Goal: Task Accomplishment & Management: Complete application form

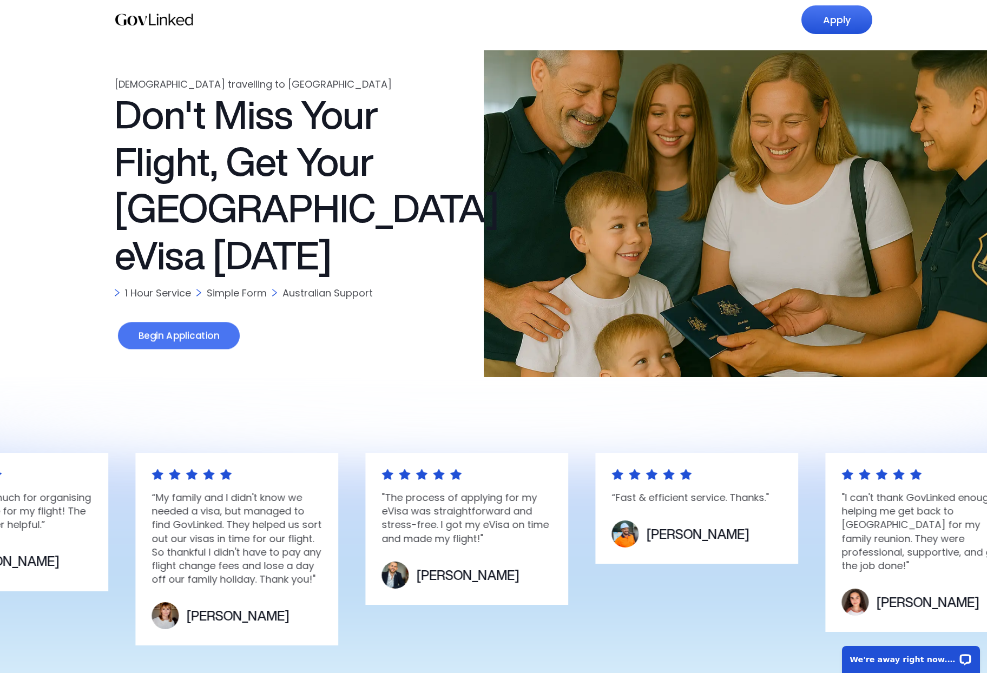
click at [206, 337] on link "Begin Application" at bounding box center [179, 337] width 122 height 28
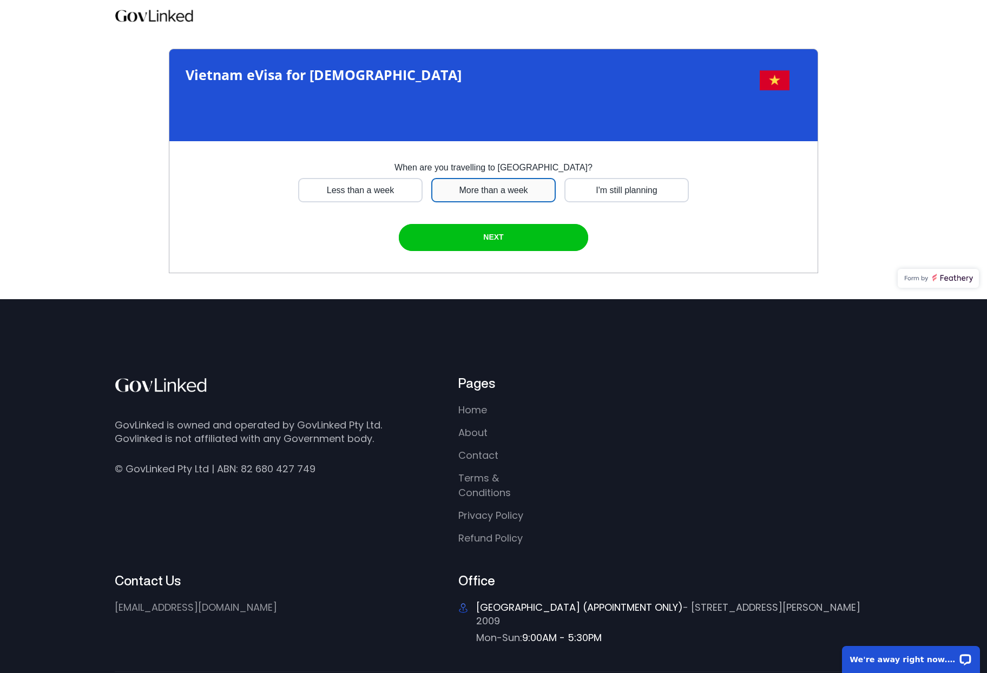
click at [423, 196] on div at bounding box center [360, 190] width 124 height 24
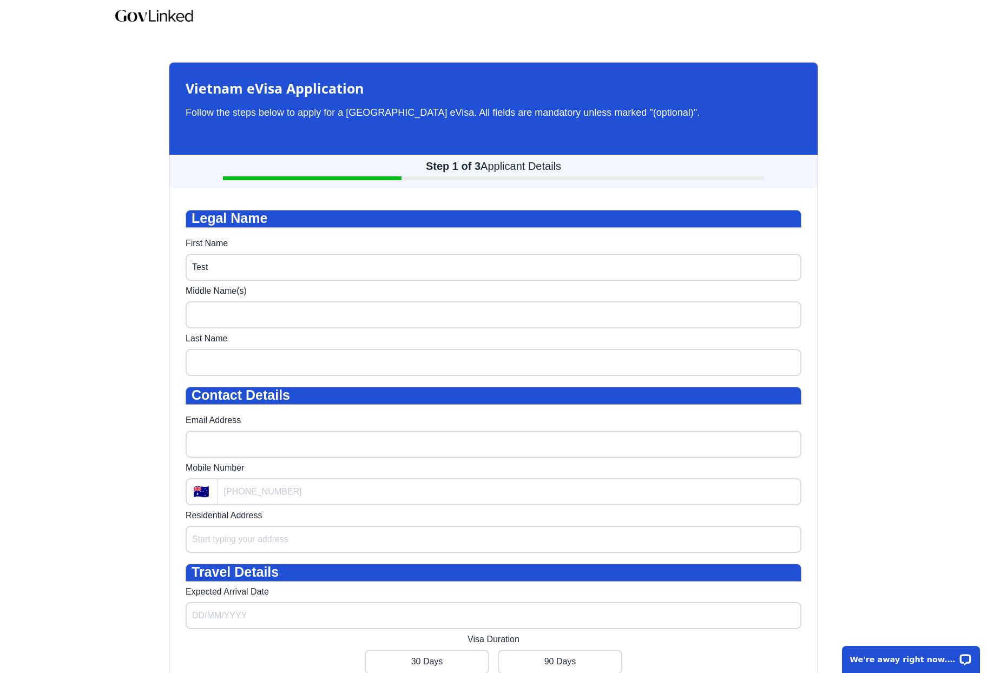
type input "Test"
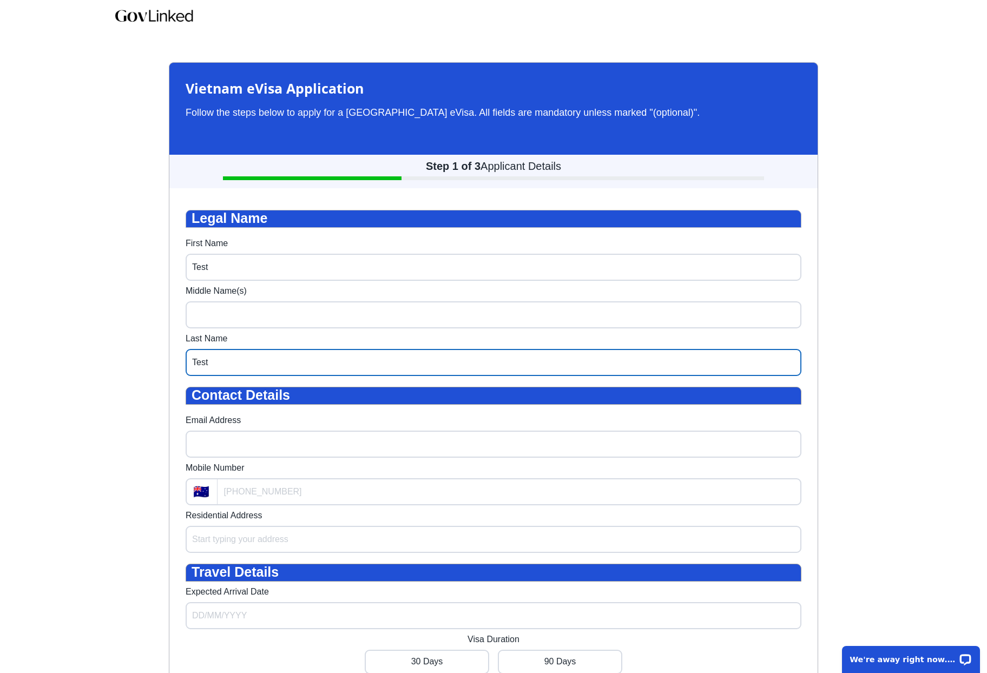
type input "Test"
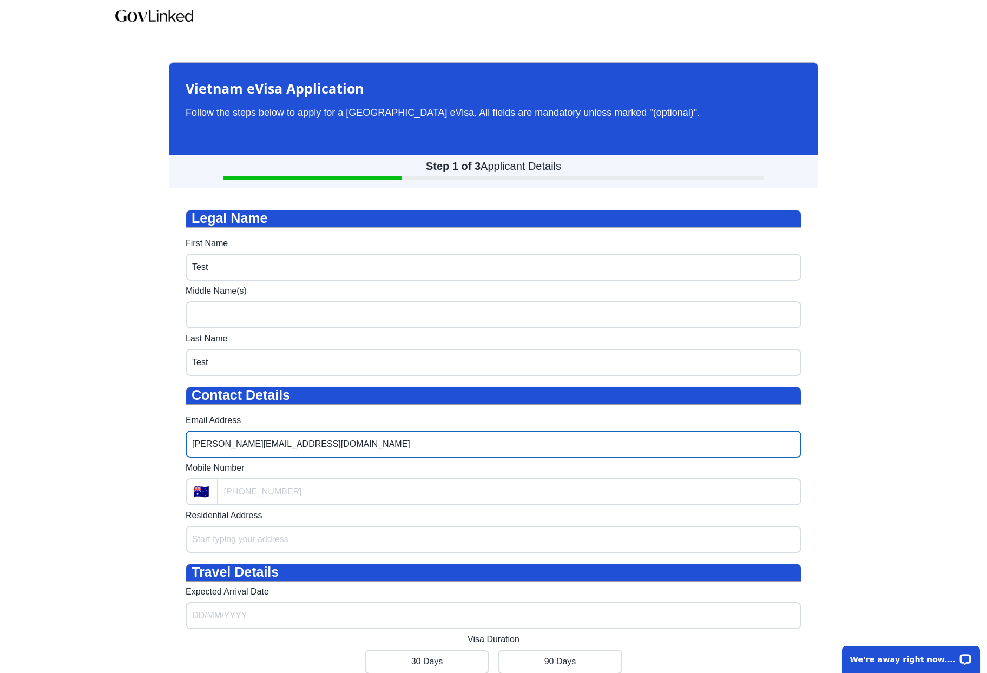
type input "[PERSON_NAME][EMAIL_ADDRESS][DOMAIN_NAME]"
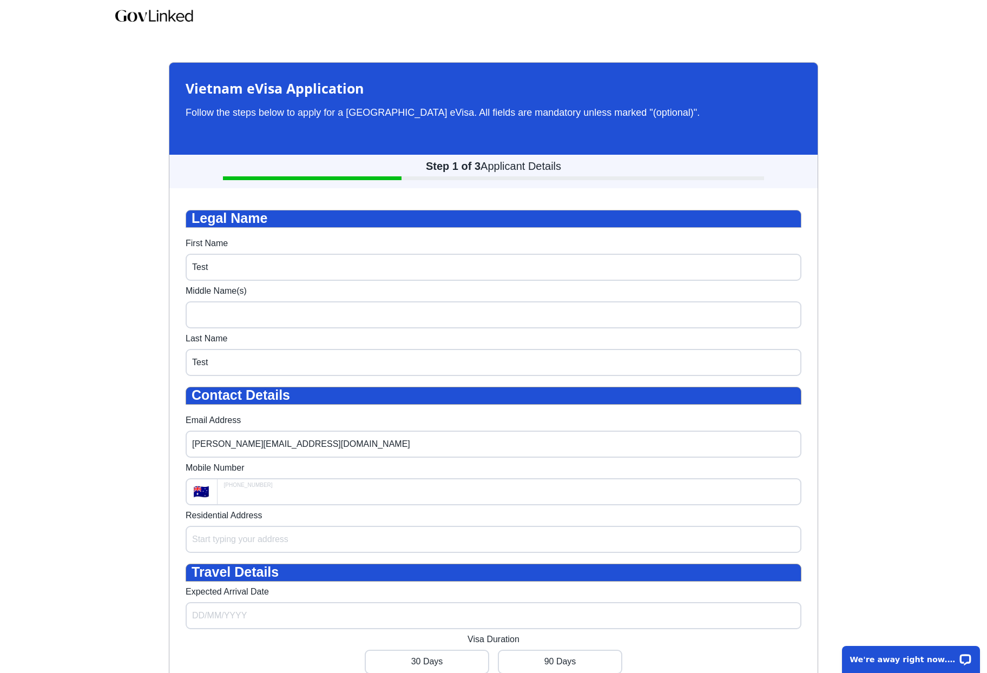
type input "+61"
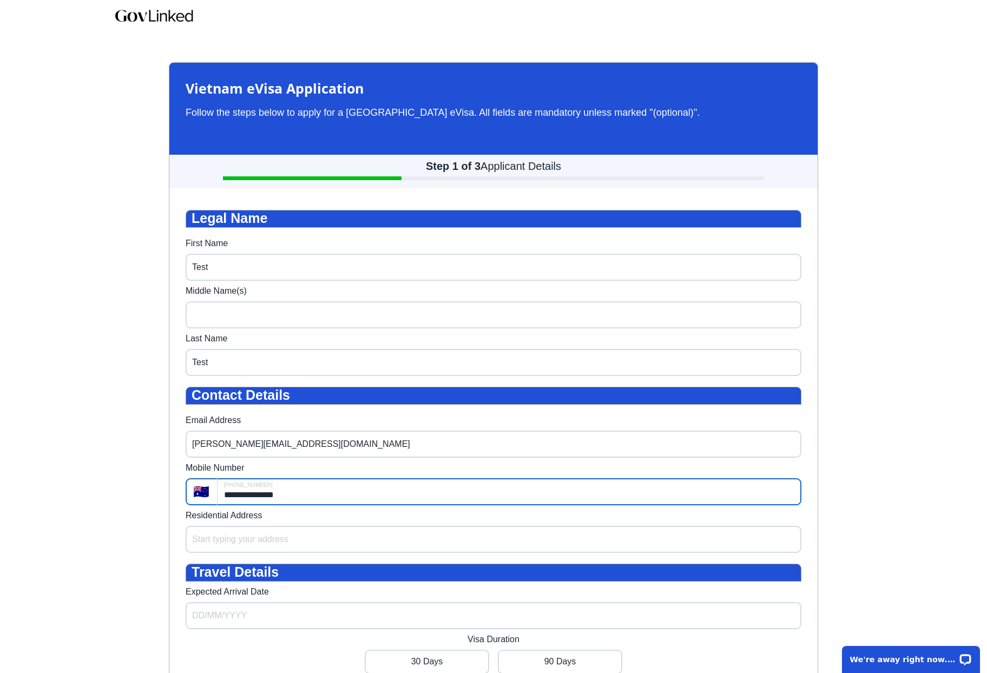
type input "**********"
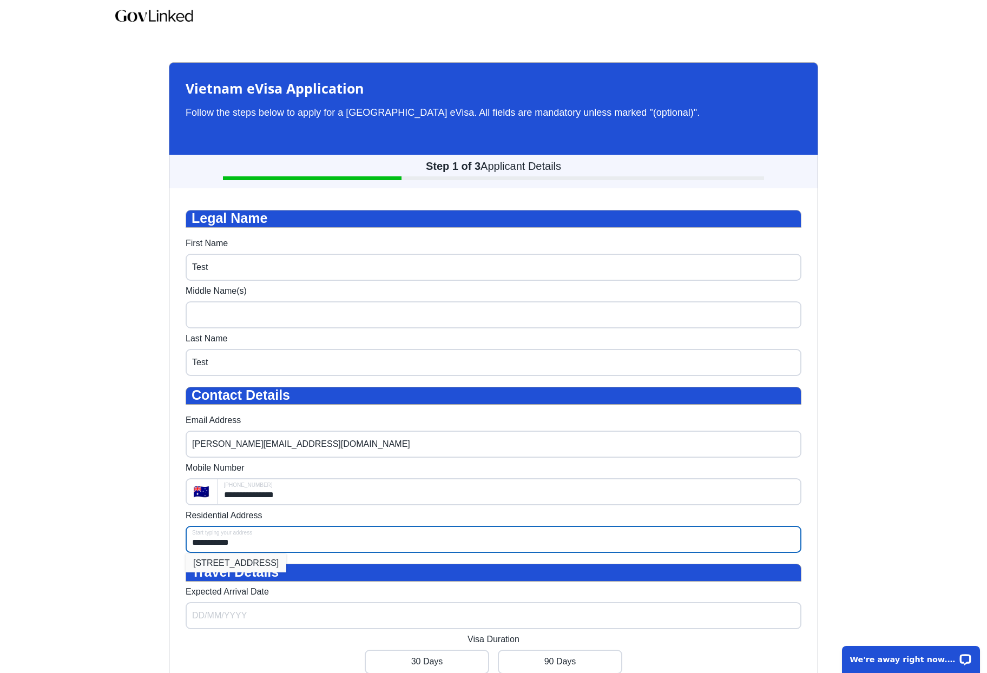
type input "**********"
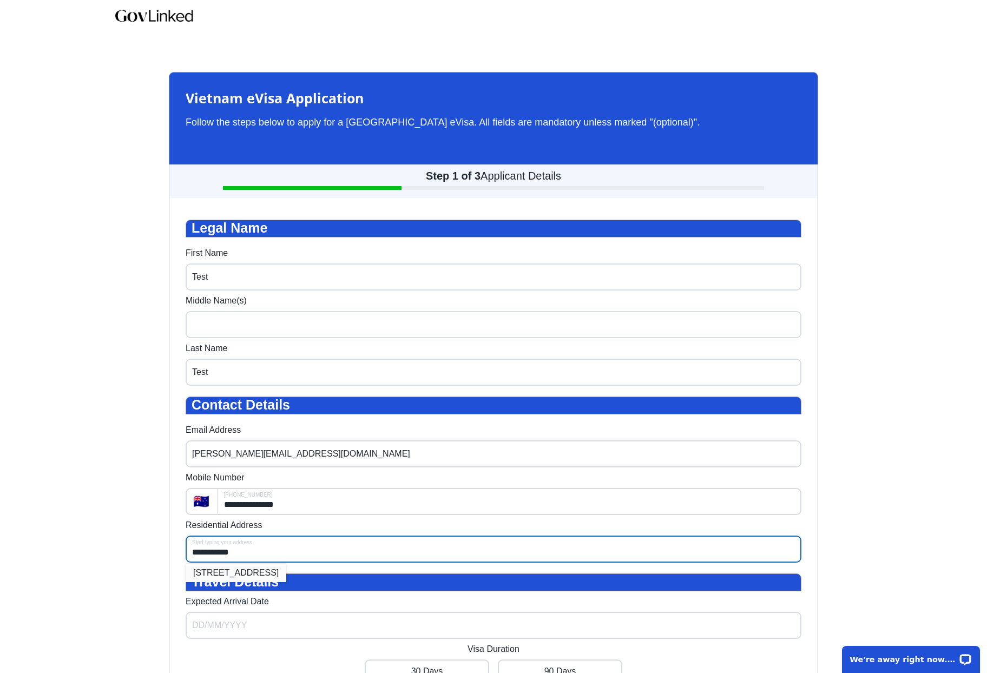
click at [327, 582] on div "**********" at bounding box center [494, 499] width 616 height 558
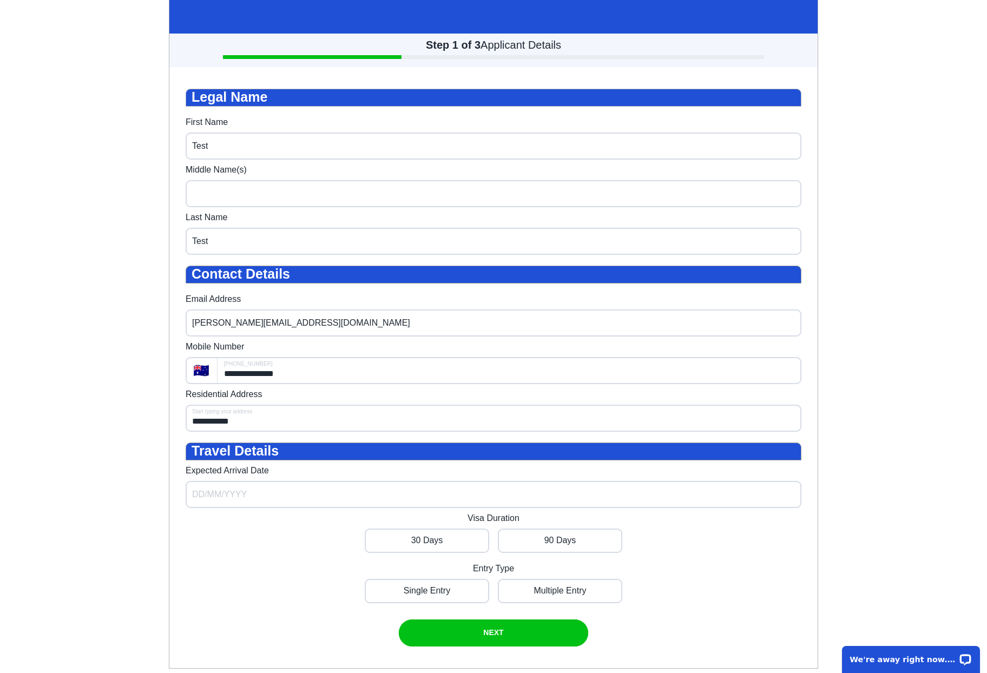
scroll to position [132, 0]
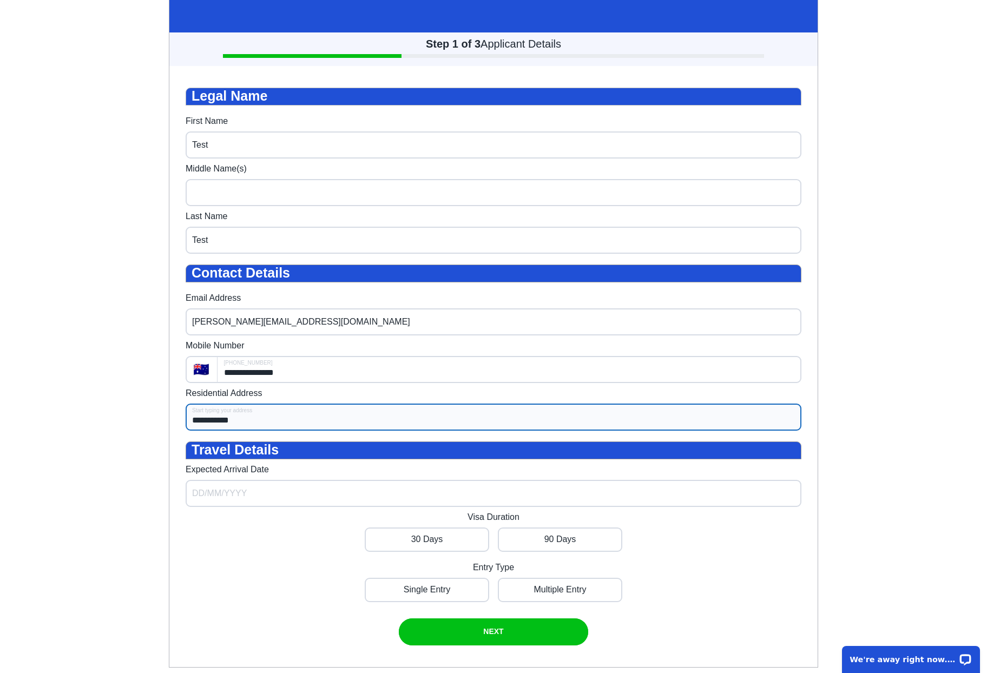
click at [260, 431] on div "**********" at bounding box center [494, 367] width 616 height 558
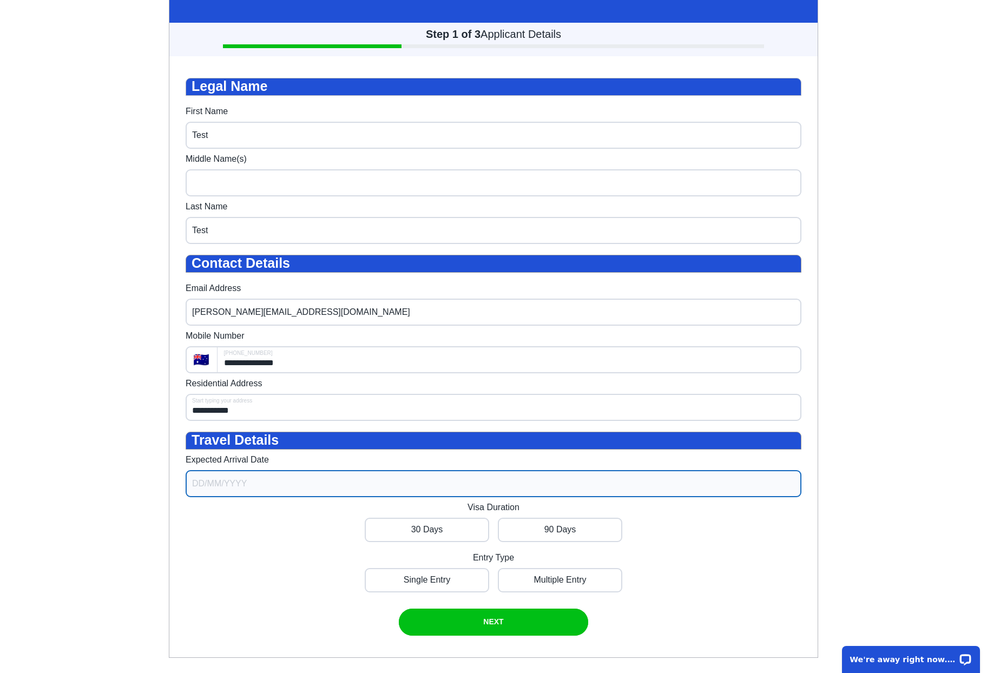
select select "7"
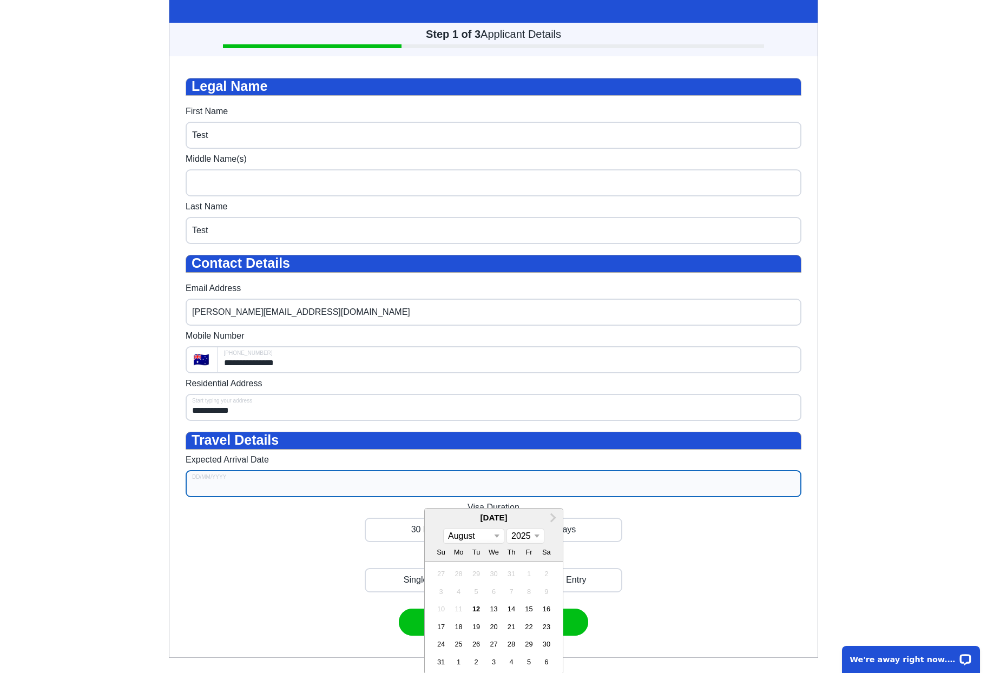
click at [247, 497] on input "Expected Arrival Date" at bounding box center [494, 483] width 616 height 27
click at [491, 634] on div "20" at bounding box center [493, 627] width 15 height 15
type input "[DATE]"
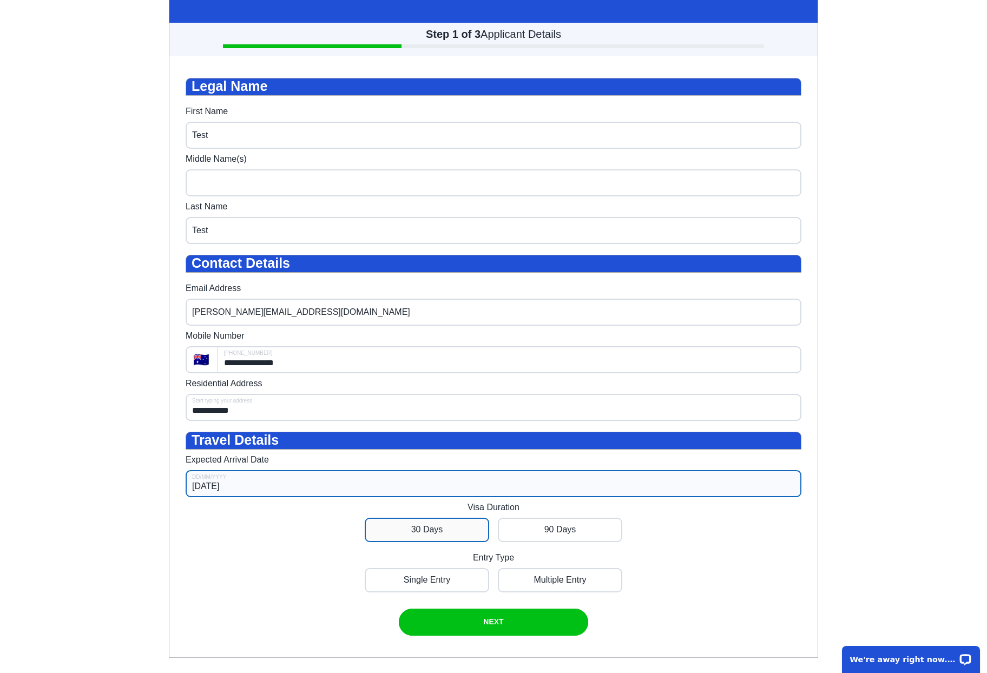
scroll to position [123, 0]
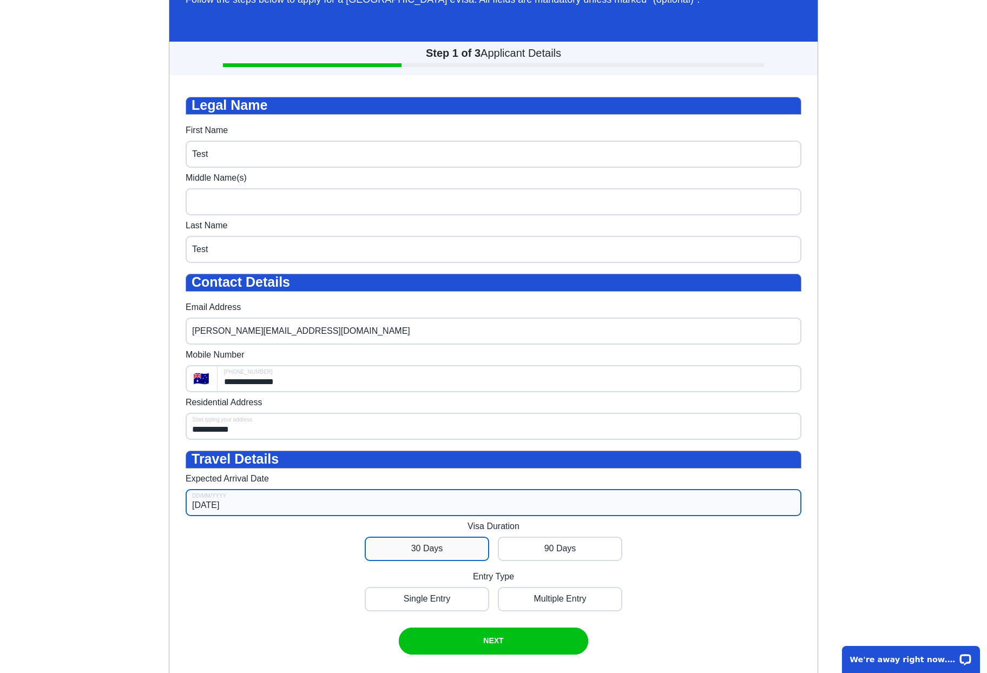
click at [449, 561] on div at bounding box center [427, 549] width 124 height 24
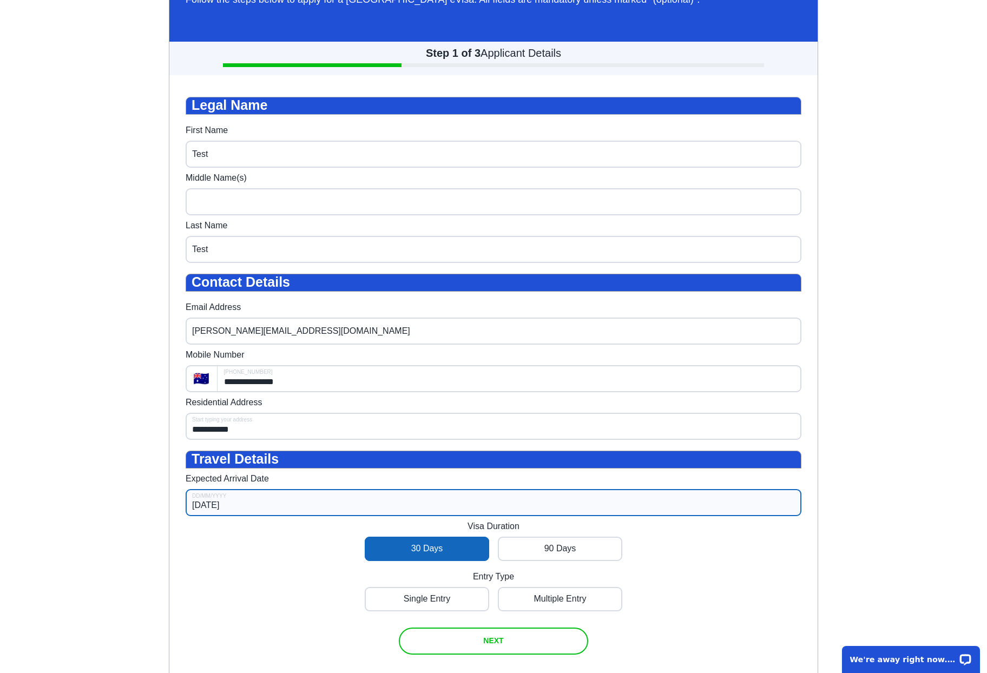
drag, startPoint x: 449, startPoint y: 616, endPoint x: 458, endPoint y: 639, distance: 24.8
click at [448, 612] on div at bounding box center [427, 599] width 124 height 24
click at [478, 655] on div "submit" at bounding box center [493, 641] width 189 height 27
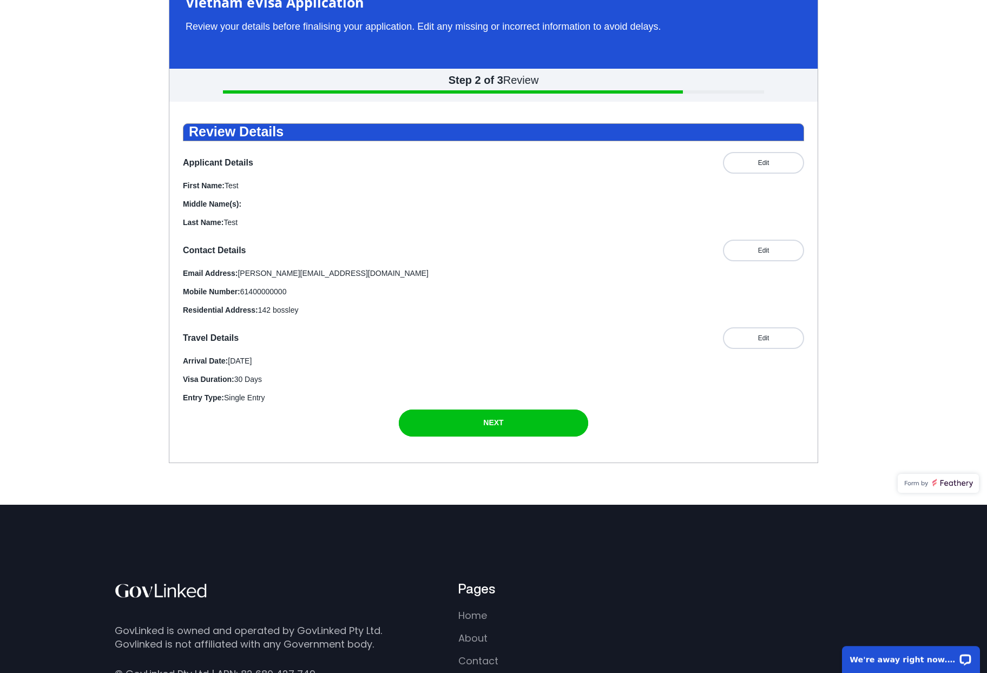
scroll to position [78, 0]
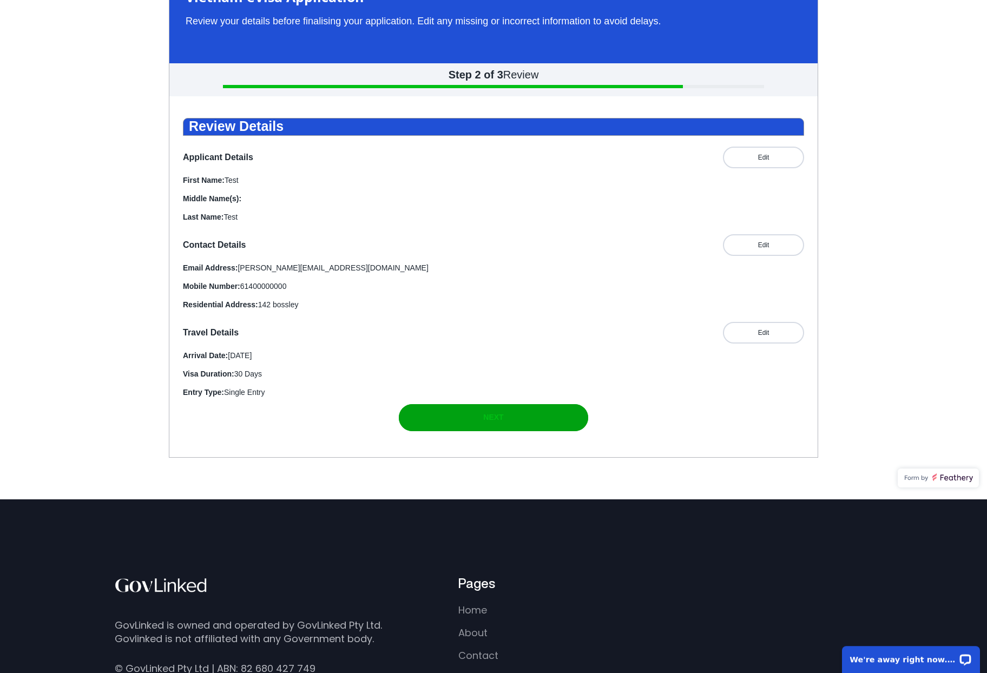
click at [470, 432] on div "submit" at bounding box center [493, 418] width 189 height 27
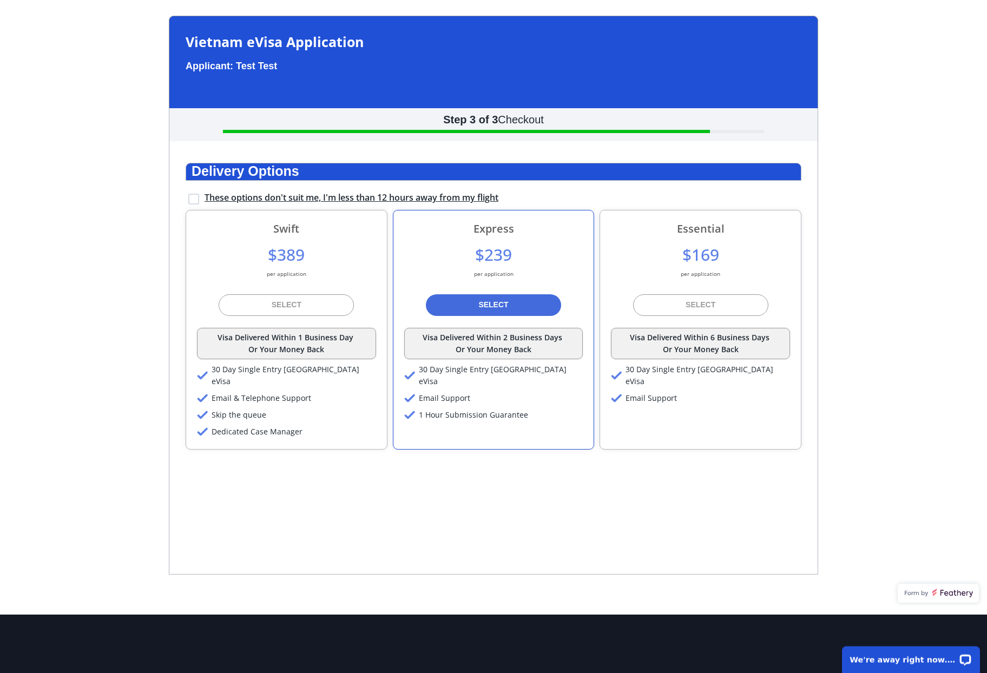
scroll to position [32, 0]
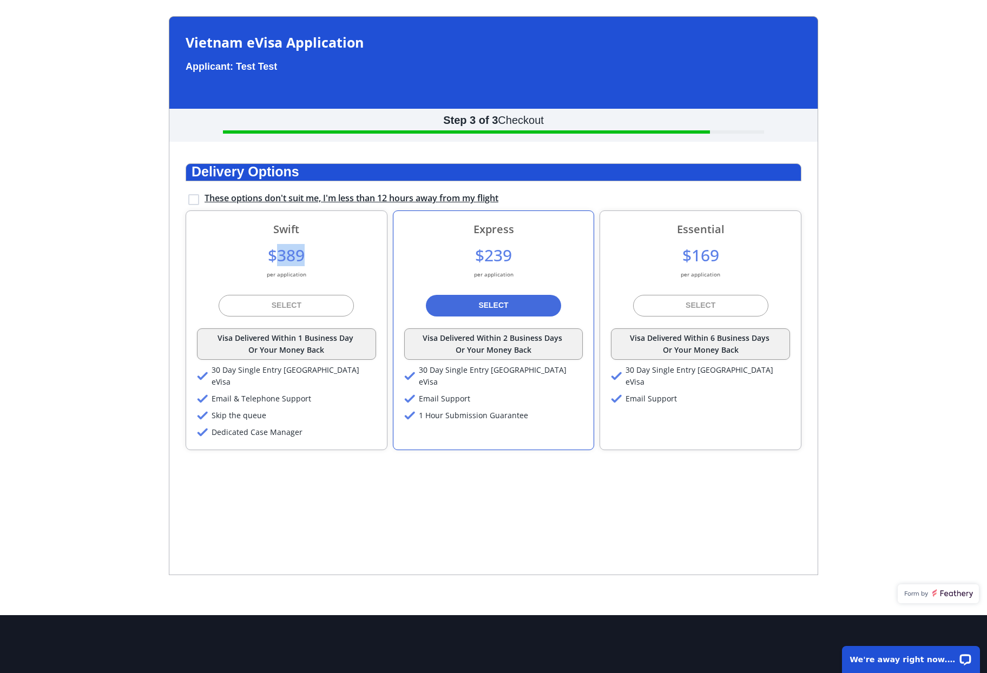
drag, startPoint x: 275, startPoint y: 273, endPoint x: 326, endPoint y: 274, distance: 50.3
click at [312, 274] on div "$389 per application" at bounding box center [286, 265] width 179 height 42
click at [293, 266] on span "$389" at bounding box center [286, 255] width 37 height 22
drag, startPoint x: 277, startPoint y: 272, endPoint x: 314, endPoint y: 273, distance: 36.8
click at [314, 273] on div "$389 per application" at bounding box center [286, 265] width 179 height 42
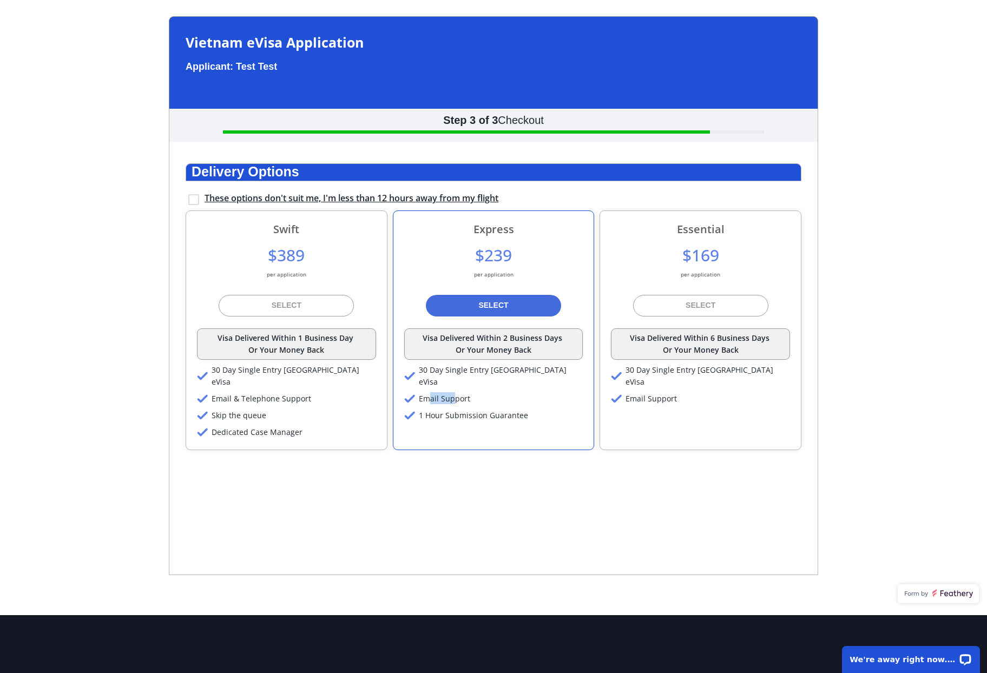
drag, startPoint x: 431, startPoint y: 410, endPoint x: 458, endPoint y: 409, distance: 27.1
click at [458, 404] on span "Email Support" at bounding box center [444, 398] width 51 height 10
click at [477, 417] on div "Express $239 per application SELECT Visa Delivered Within 2 Business Days Or Yo…" at bounding box center [493, 330] width 179 height 217
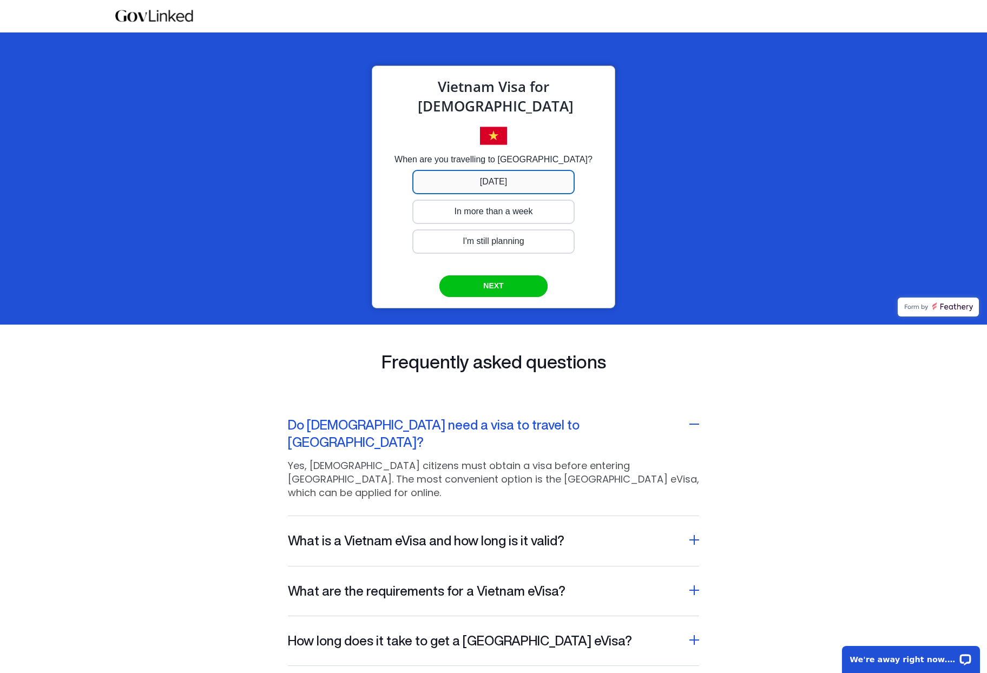
click at [475, 187] on div at bounding box center [493, 182] width 162 height 24
